Goal: Task Accomplishment & Management: Complete application form

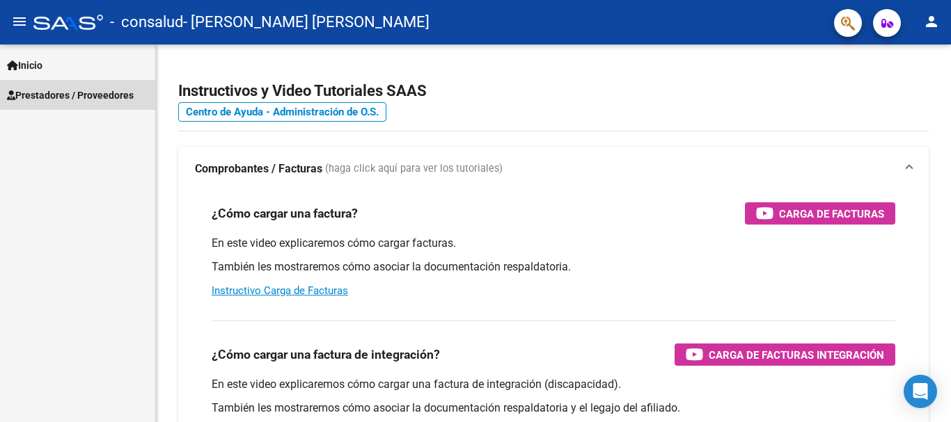
click at [80, 104] on link "Prestadores / Proveedores" at bounding box center [77, 95] width 155 height 30
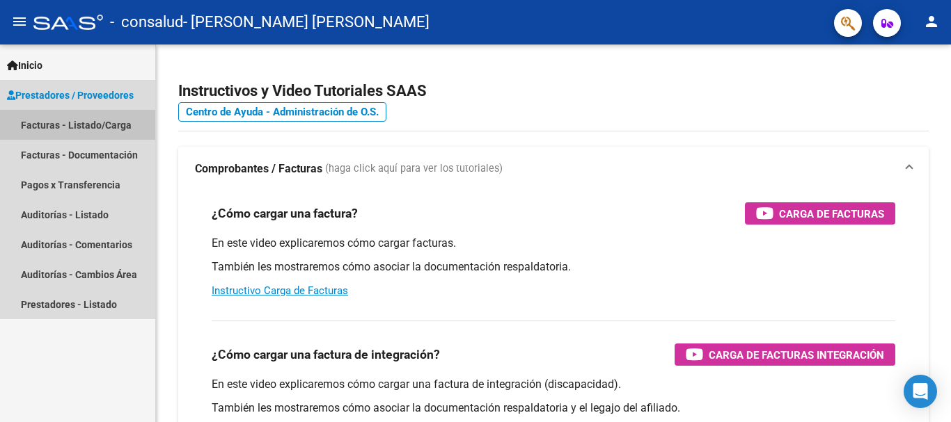
click at [73, 127] on link "Facturas - Listado/Carga" at bounding box center [77, 125] width 155 height 30
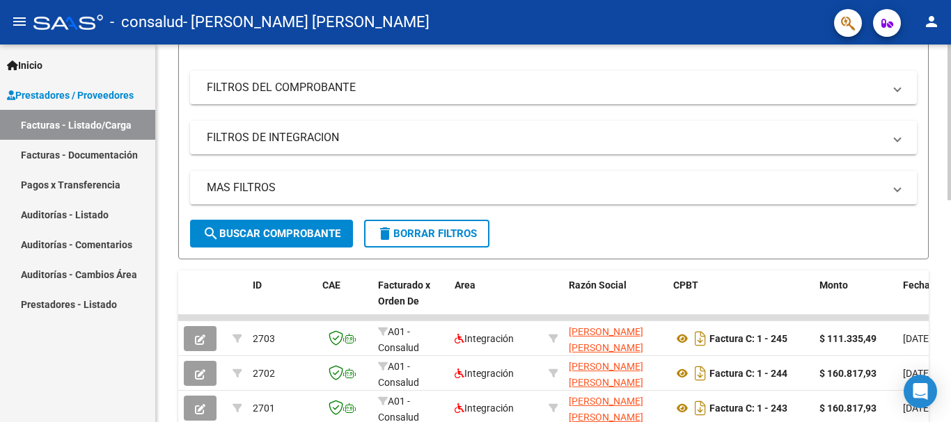
scroll to position [362, 0]
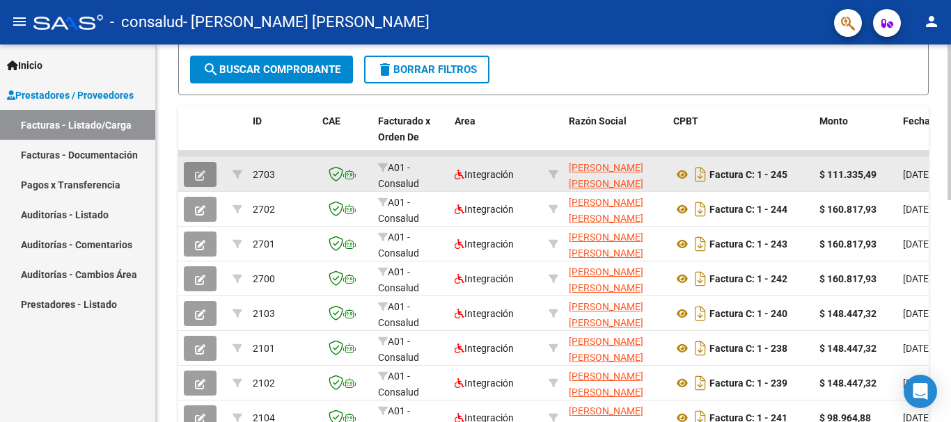
click at [201, 170] on icon "button" at bounding box center [200, 175] width 10 height 10
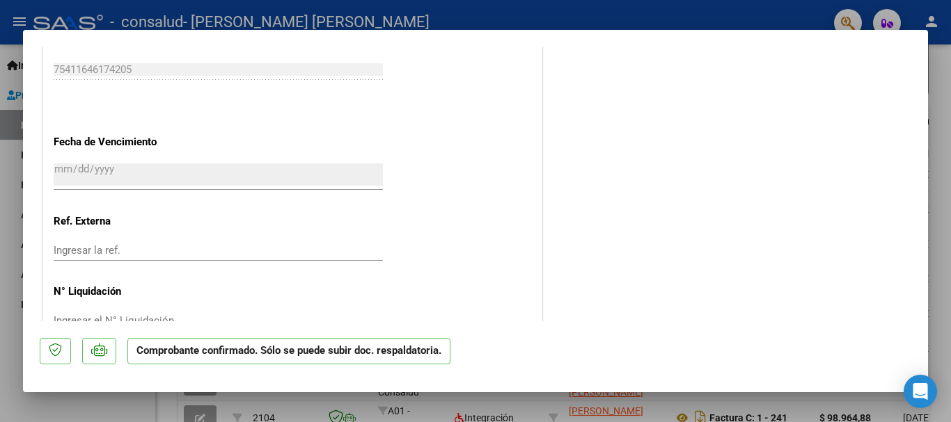
scroll to position [834, 0]
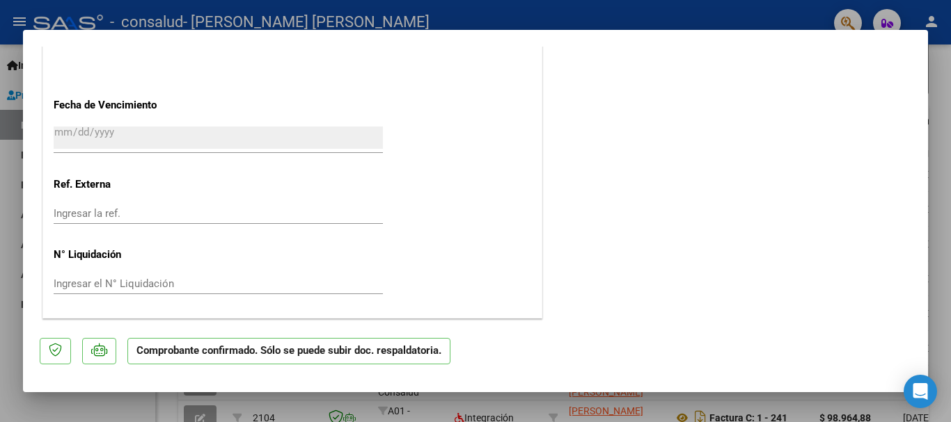
click at [934, 235] on div at bounding box center [475, 211] width 951 height 422
type input "$ 0,00"
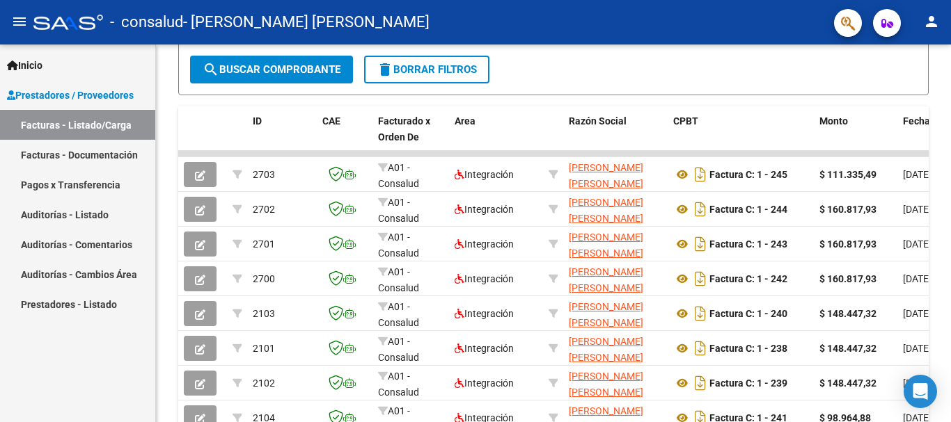
scroll to position [362, 0]
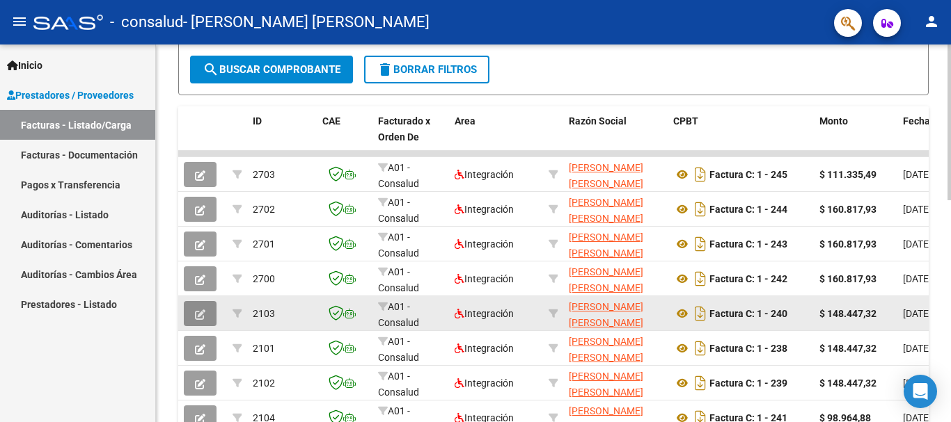
click at [197, 310] on icon "button" at bounding box center [200, 315] width 10 height 10
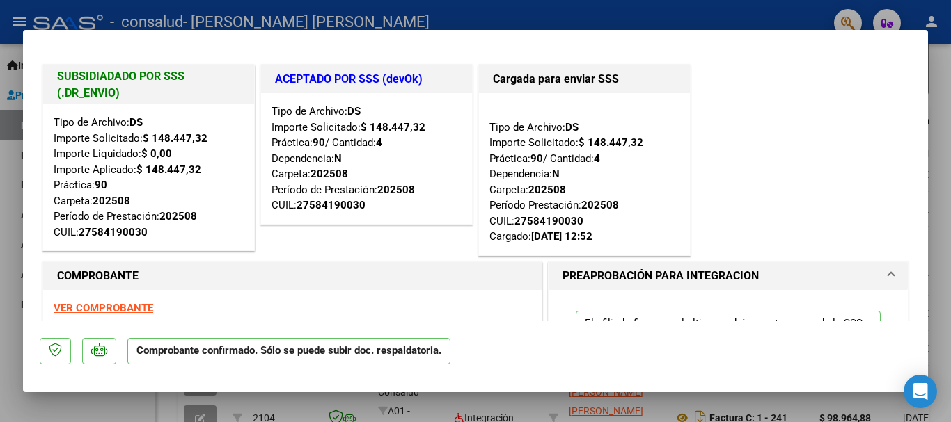
click at [941, 44] on div at bounding box center [475, 211] width 951 height 422
type input "$ 0,00"
